Goal: Task Accomplishment & Management: Manage account settings

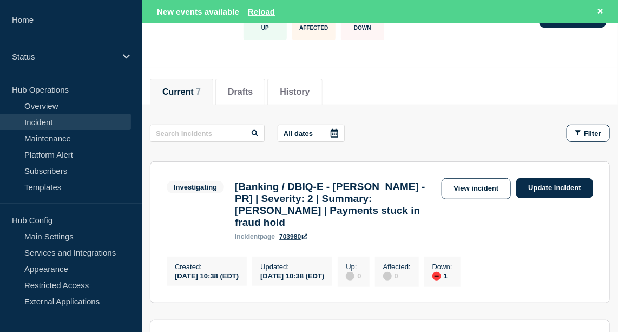
scroll to position [86, 0]
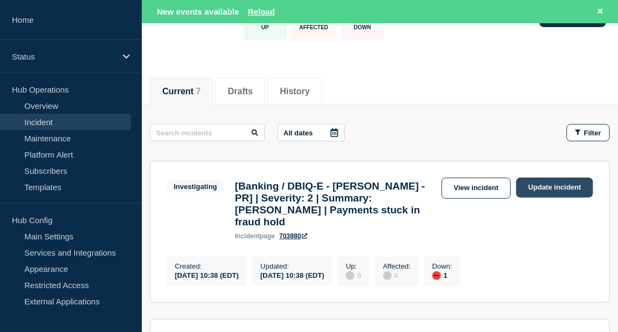
click at [571, 194] on link "Update incident" at bounding box center [554, 187] width 77 height 20
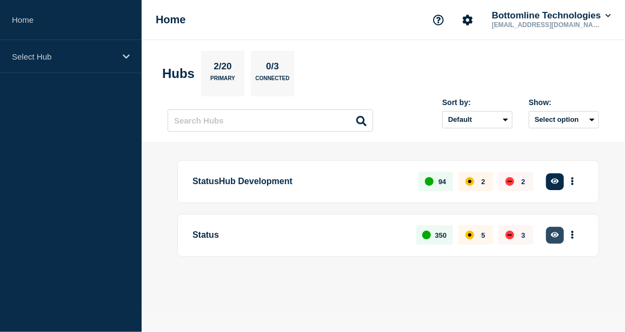
click at [549, 235] on button "button" at bounding box center [555, 235] width 18 height 17
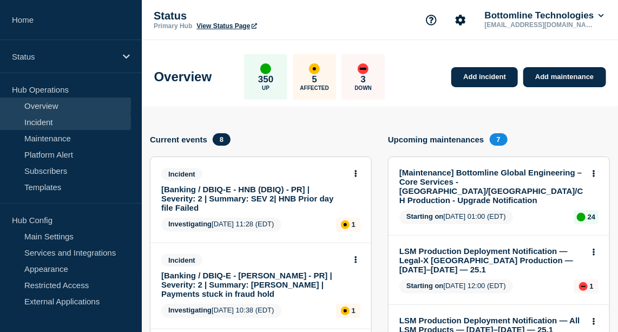
click at [35, 122] on link "Incident" at bounding box center [65, 122] width 131 height 16
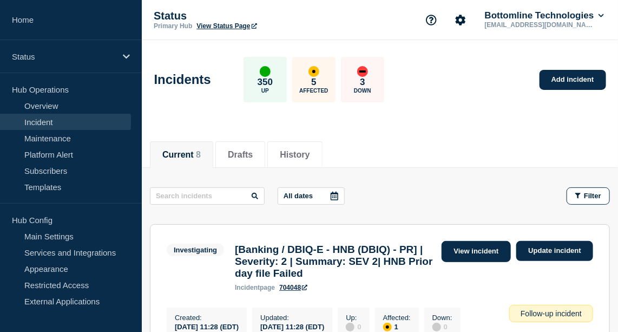
click at [453, 253] on link "View incident" at bounding box center [476, 251] width 70 height 21
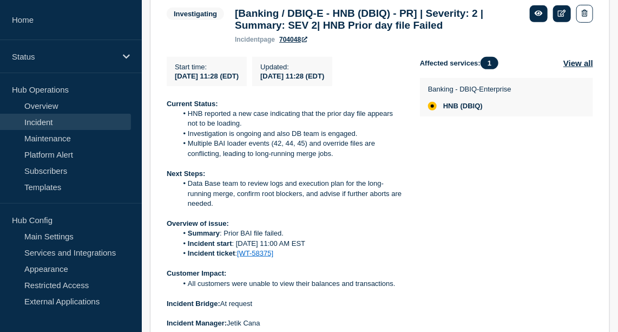
scroll to position [200, 0]
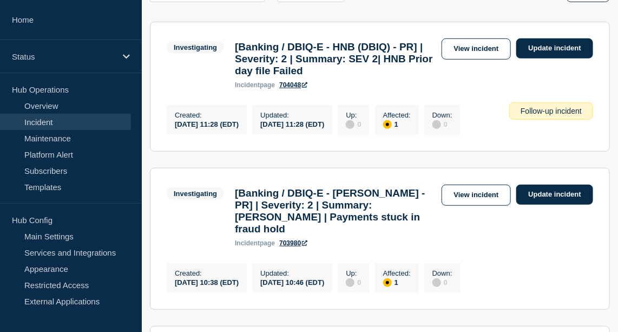
scroll to position [203, 0]
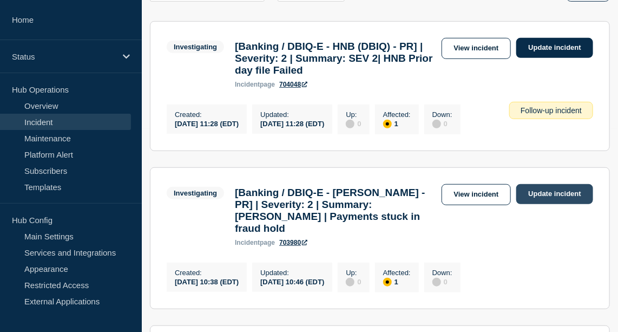
click at [557, 204] on link "Update incident" at bounding box center [554, 194] width 77 height 20
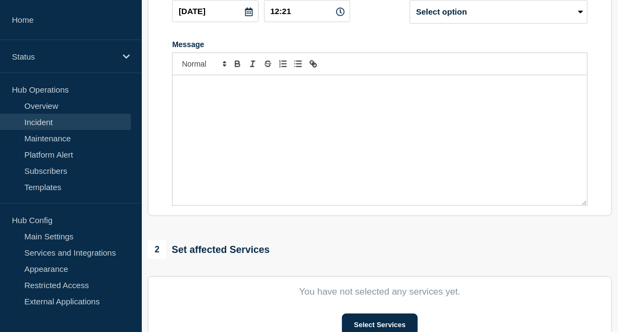
type input "[Banking / DBIQ-E - [PERSON_NAME] - PR] | Severity: 2 | Summary: [PERSON_NAME] …"
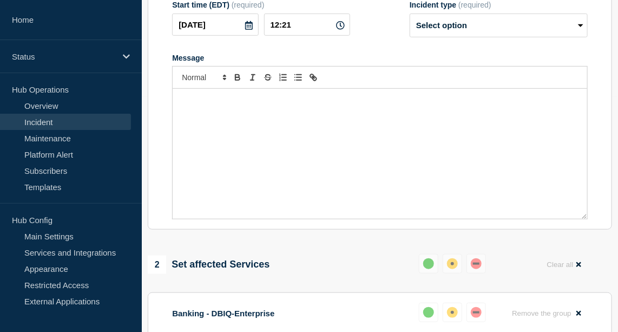
scroll to position [235, 0]
click at [478, 35] on select "Select option Investigating Identified Monitoring Resolved" at bounding box center [498, 25] width 178 height 24
select select "identified"
click at [409, 24] on select "Select option Investigating Identified Monitoring Resolved" at bounding box center [498, 25] width 178 height 24
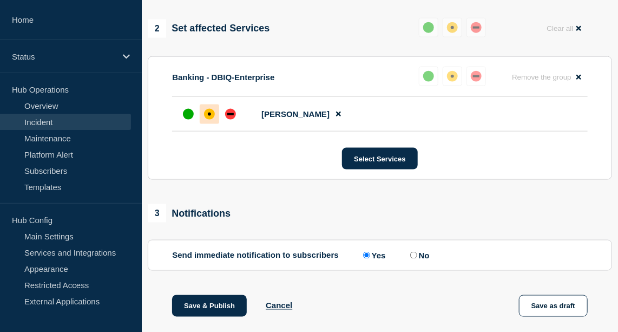
scroll to position [634, 0]
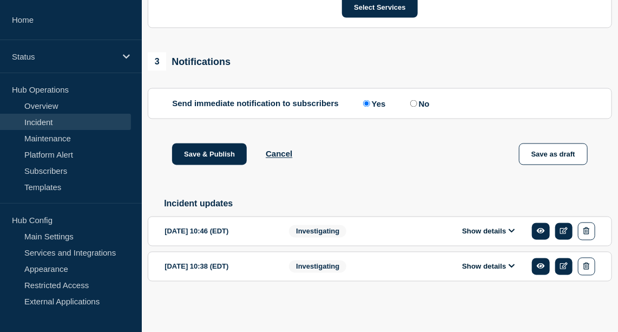
click at [497, 236] on button "Show details" at bounding box center [488, 231] width 59 height 9
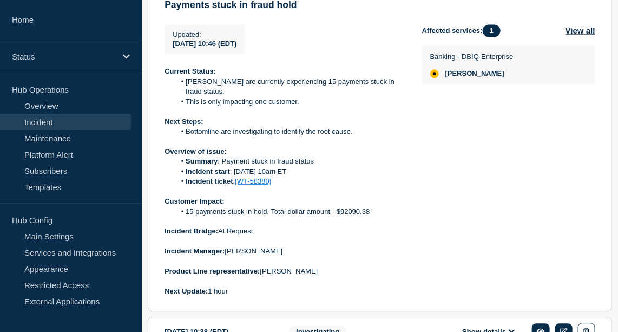
scroll to position [884, 0]
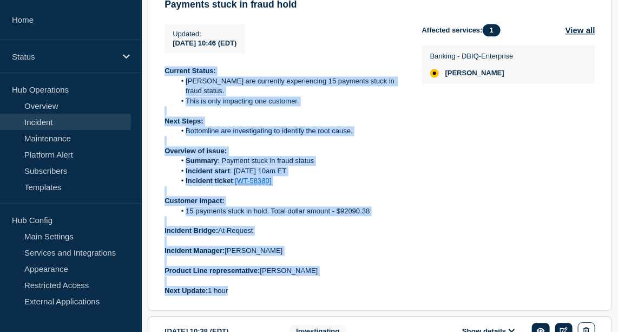
drag, startPoint x: 229, startPoint y: 302, endPoint x: 166, endPoint y: 86, distance: 224.7
click at [166, 86] on div "Current Status: Hancock Whitney are currently experiencing 15 payments stuck in…" at bounding box center [284, 180] width 240 height 229
copy div "Current Status: Hancock Whitney are currently experiencing 15 payments stuck in…"
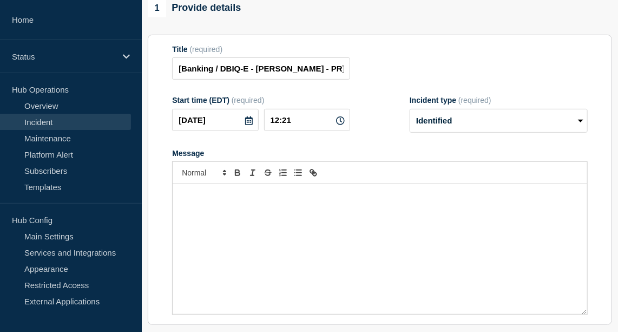
scroll to position [99, 0]
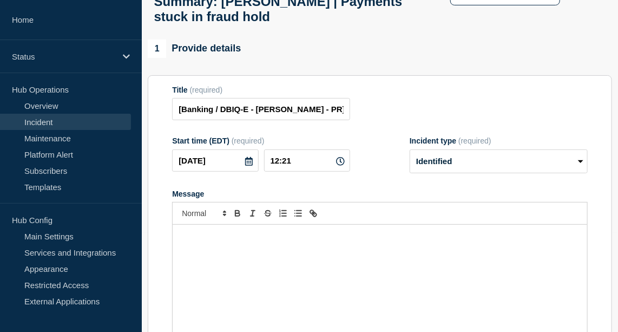
click at [210, 266] on div "Message" at bounding box center [380, 289] width 414 height 130
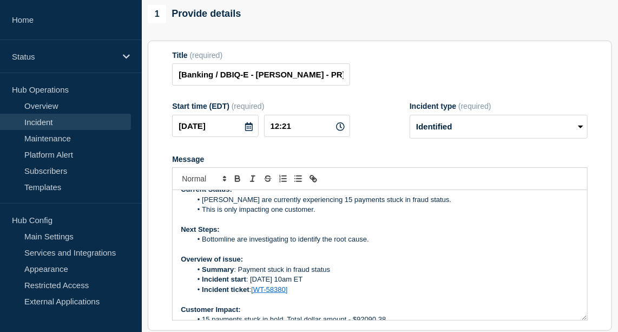
scroll to position [8, 0]
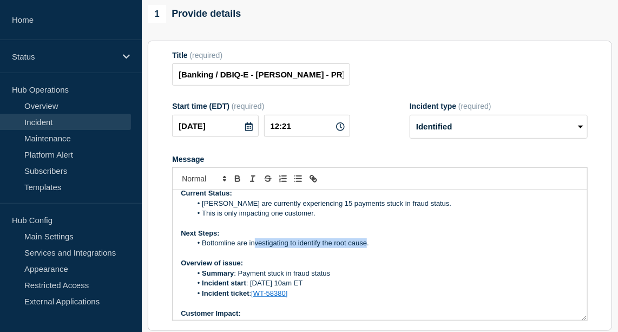
drag, startPoint x: 365, startPoint y: 255, endPoint x: 255, endPoint y: 254, distance: 109.8
click at [255, 248] on li "Bottomline are investigating to identify the root cause." at bounding box center [384, 243] width 387 height 10
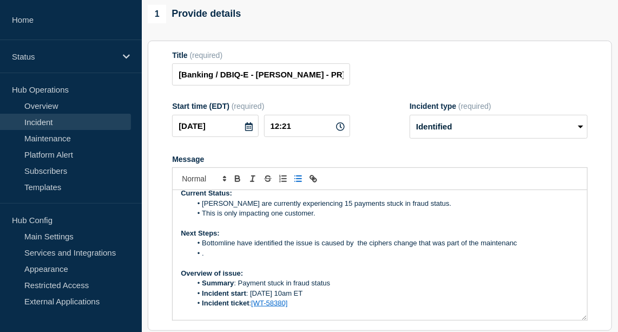
click at [368, 248] on li "Bottomline have identified the issue is caused by the ciphers change that was p…" at bounding box center [384, 243] width 387 height 10
click at [515, 248] on li "Bottomline have identified the issue is caused by a ciphers change that was par…" at bounding box center [384, 243] width 387 height 10
click at [222, 258] on li "." at bounding box center [384, 253] width 387 height 10
click at [524, 248] on li "Bottomline have identified the issue is caused by a ciphers change that was par…" at bounding box center [384, 243] width 387 height 10
drag, startPoint x: 524, startPoint y: 256, endPoint x: 481, endPoint y: 255, distance: 42.7
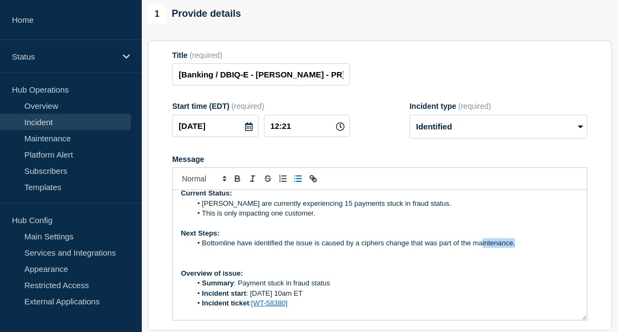
click at [481, 248] on li "Bottomline have identified the issue is caused by a ciphers change that was par…" at bounding box center [384, 243] width 387 height 10
click at [471, 248] on li "Bottomline have identified the issue is caused by a ciphers change that was par…" at bounding box center [384, 243] width 387 height 10
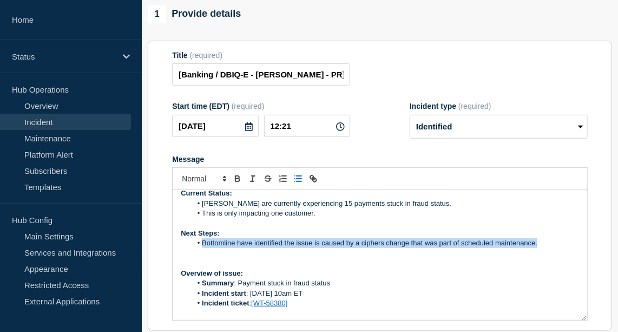
drag, startPoint x: 541, startPoint y: 251, endPoint x: 200, endPoint y: 254, distance: 340.7
click at [200, 248] on li "Bottomline have identified the issue is caused by a ciphers change that was par…" at bounding box center [384, 243] width 387 height 10
copy li "Bottomline have identified the issue is caused by a ciphers change that was par…"
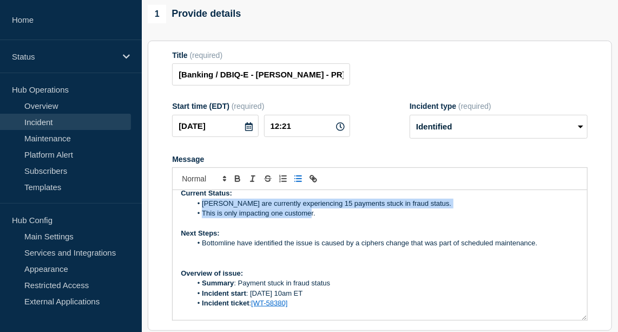
drag, startPoint x: 310, startPoint y: 225, endPoint x: 201, endPoint y: 215, distance: 110.3
click at [201, 215] on ol "Hancock Whitney are currently experiencing 15 payments stuck in fraud status. T…" at bounding box center [380, 208] width 398 height 20
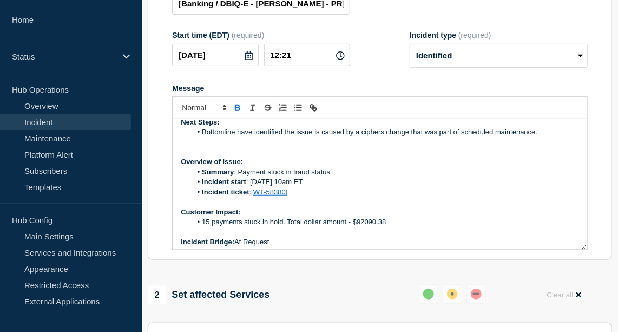
scroll to position [0, 0]
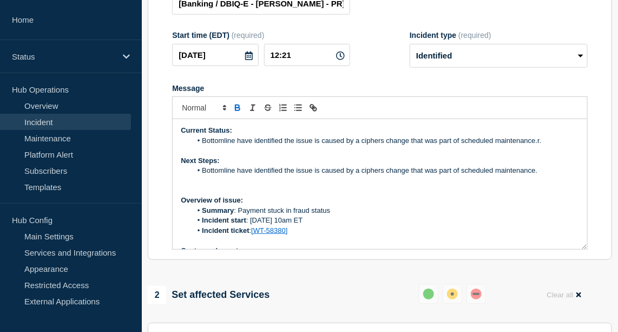
click at [547, 145] on li "Bottomline have identified the issue is caused by a ciphers change that was par…" at bounding box center [384, 141] width 387 height 10
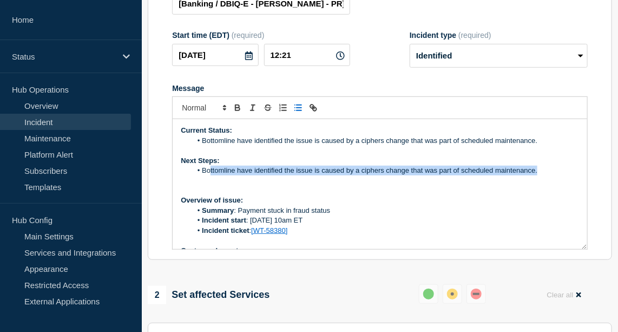
drag, startPoint x: 538, startPoint y: 178, endPoint x: 210, endPoint y: 180, distance: 328.3
click at [210, 175] on li "Bottomline have identified the issue is caused by a ciphers change that was par…" at bounding box center [384, 170] width 387 height 10
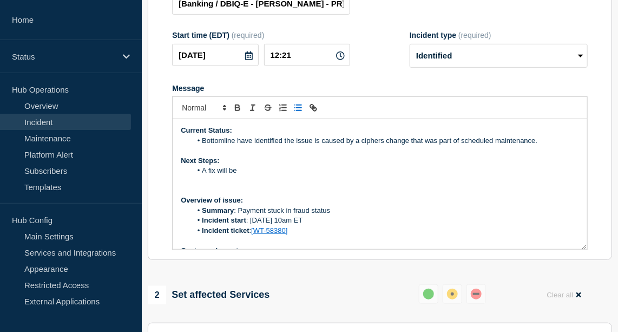
click at [216, 175] on li "A fix will be" at bounding box center [384, 170] width 387 height 10
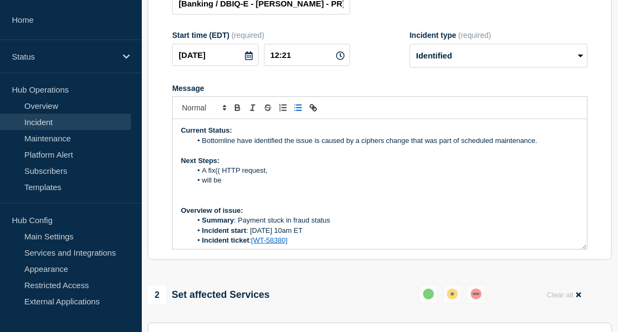
click at [238, 175] on li "A fix(( HTTP request," at bounding box center [384, 170] width 387 height 10
click at [223, 185] on li "will be" at bounding box center [384, 180] width 387 height 10
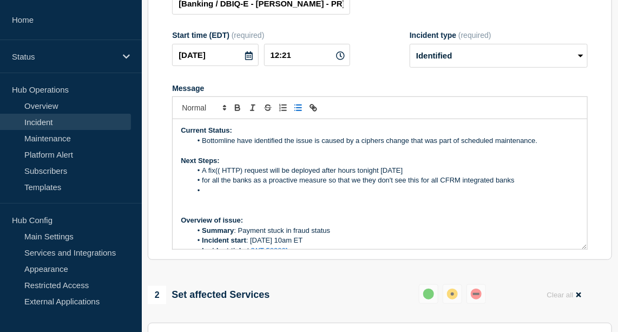
click at [200, 185] on li "for all the banks as a proactive measure so that we they don't see this for all…" at bounding box center [384, 180] width 387 height 10
click at [559, 185] on li "The fix will be for all the banks as a proactive measure so that we they don't …" at bounding box center [384, 180] width 387 height 10
click at [475, 185] on li "The fix will be for all the banks as a proactive measure so that we they don't …" at bounding box center [384, 180] width 387 height 10
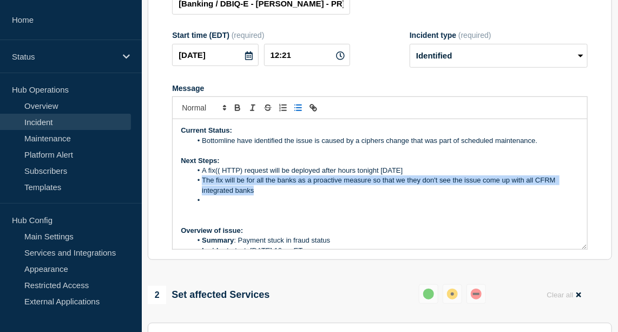
drag, startPoint x: 256, startPoint y: 203, endPoint x: 202, endPoint y: 191, distance: 55.4
click at [202, 191] on li "The fix will be for all the banks as a proactive measure so that we they don't …" at bounding box center [384, 185] width 387 height 20
copy li "The fix will be for all the banks as a proactive measure so that we they don't …"
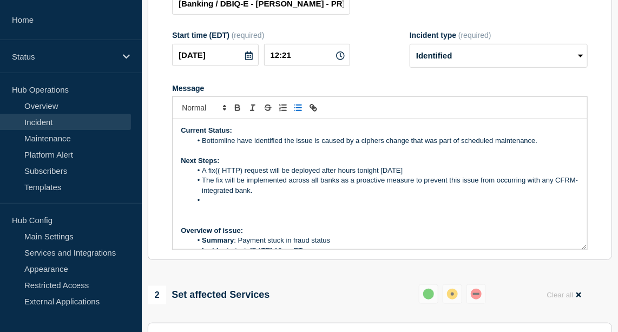
click at [218, 205] on li "Message" at bounding box center [384, 200] width 387 height 10
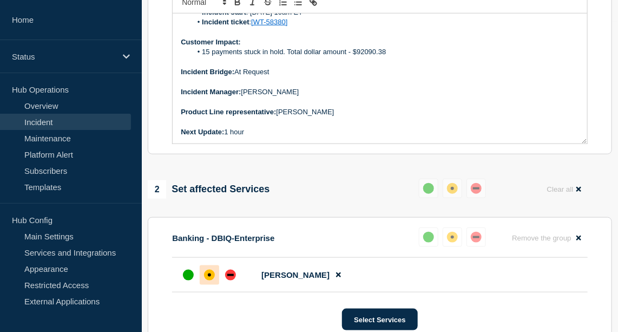
scroll to position [374, 0]
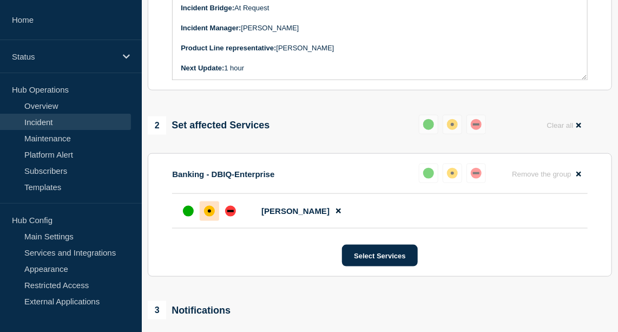
click at [253, 73] on p "Next Update: 1 hour" at bounding box center [380, 68] width 398 height 10
drag, startPoint x: 264, startPoint y: 74, endPoint x: 241, endPoint y: 79, distance: 24.5
click at [241, 79] on div "Current Status: Bottomline have identified the issue is caused by a ciphers cha…" at bounding box center [380, 15] width 414 height 130
click at [271, 73] on p "Next Update: 28/08/2025" at bounding box center [380, 68] width 398 height 10
drag, startPoint x: 271, startPoint y: 77, endPoint x: 226, endPoint y: 81, distance: 45.6
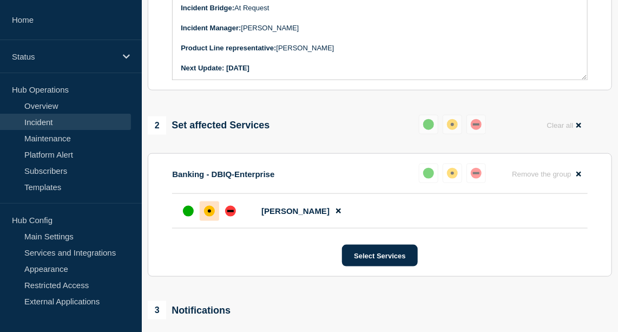
click at [226, 73] on p "Next Update: 28/08/2025" at bounding box center [380, 68] width 398 height 10
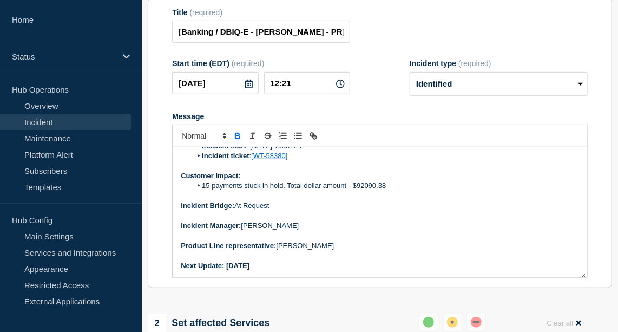
scroll to position [175, 0]
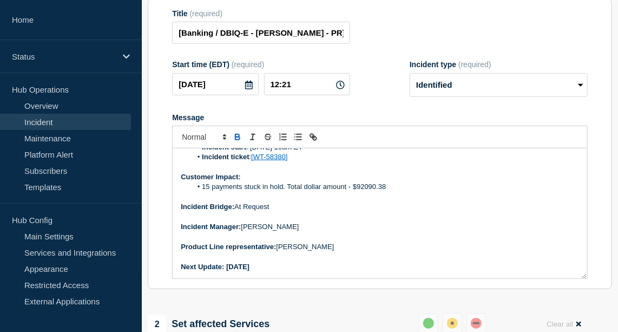
click at [234, 142] on icon "Toggle bold text" at bounding box center [238, 137] width 10 height 10
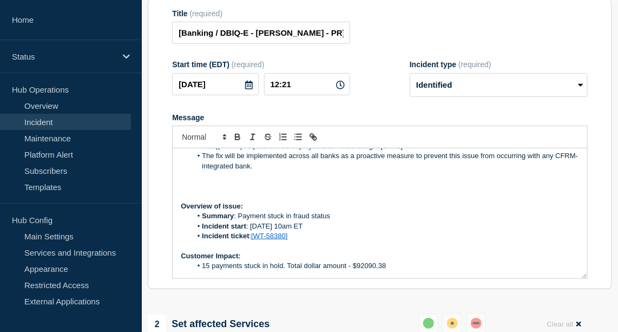
scroll to position [0, 0]
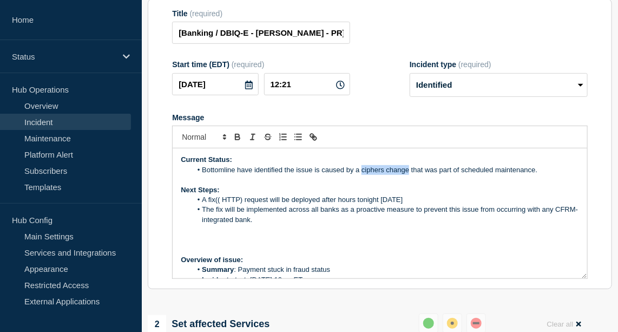
drag, startPoint x: 361, startPoint y: 180, endPoint x: 408, endPoint y: 177, distance: 47.7
click at [408, 175] on li "Bottomline have identified the issue is caused by a ciphers change that was par…" at bounding box center [384, 170] width 387 height 10
copy li "ciphers change"
click at [363, 175] on li "Bottomline have identified the issue is caused by a ciphers change that was par…" at bounding box center [384, 170] width 387 height 10
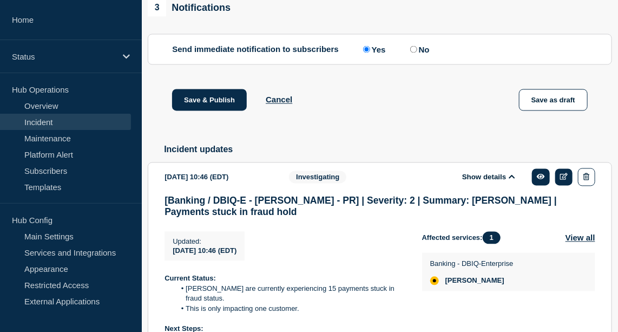
scroll to position [675, 0]
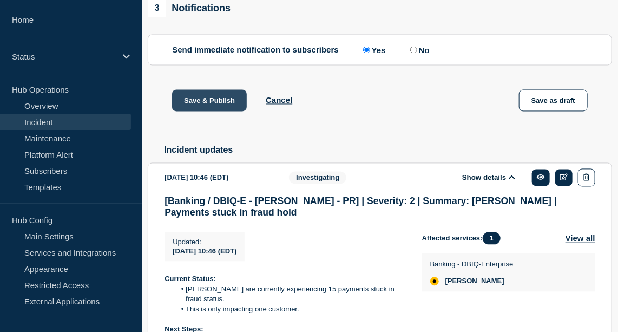
click at [214, 109] on button "Save & Publish" at bounding box center [209, 101] width 75 height 22
